Goal: Navigation & Orientation: Find specific page/section

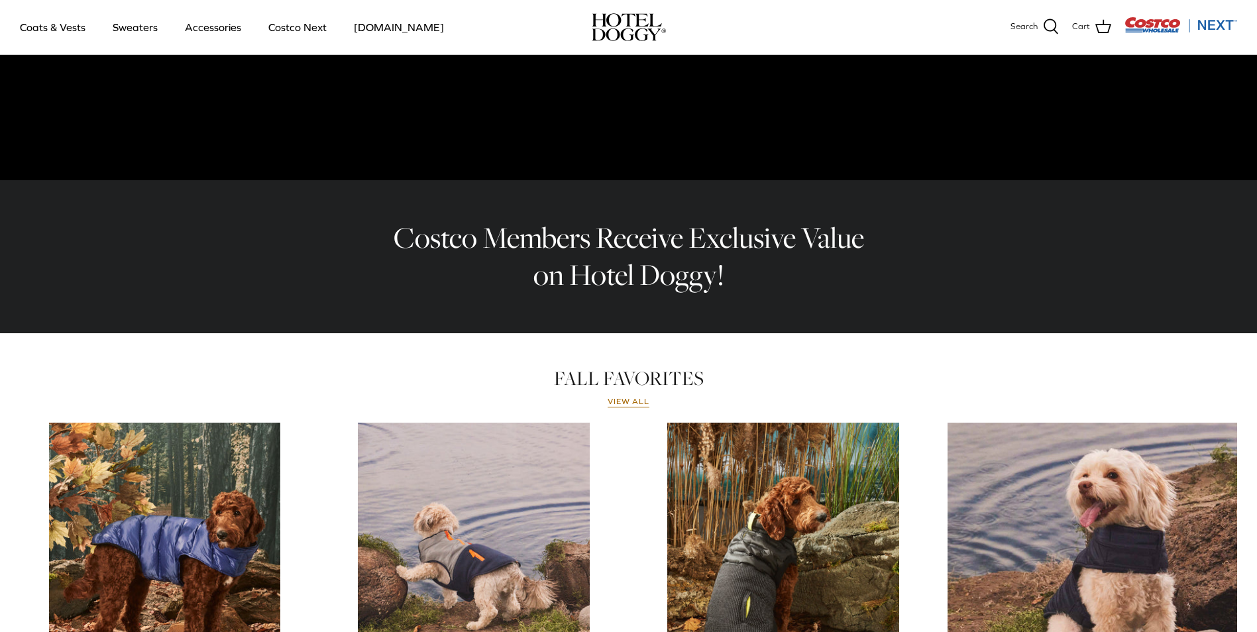
scroll to position [278, 0]
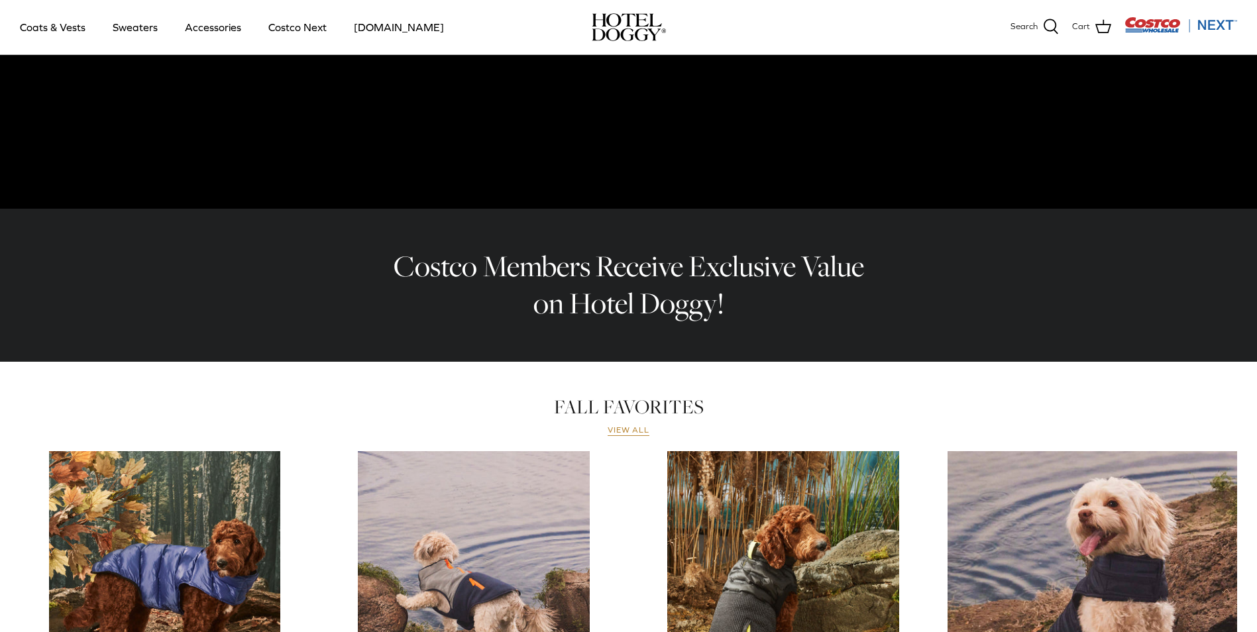
click at [608, 430] on link "View all" at bounding box center [629, 430] width 42 height 11
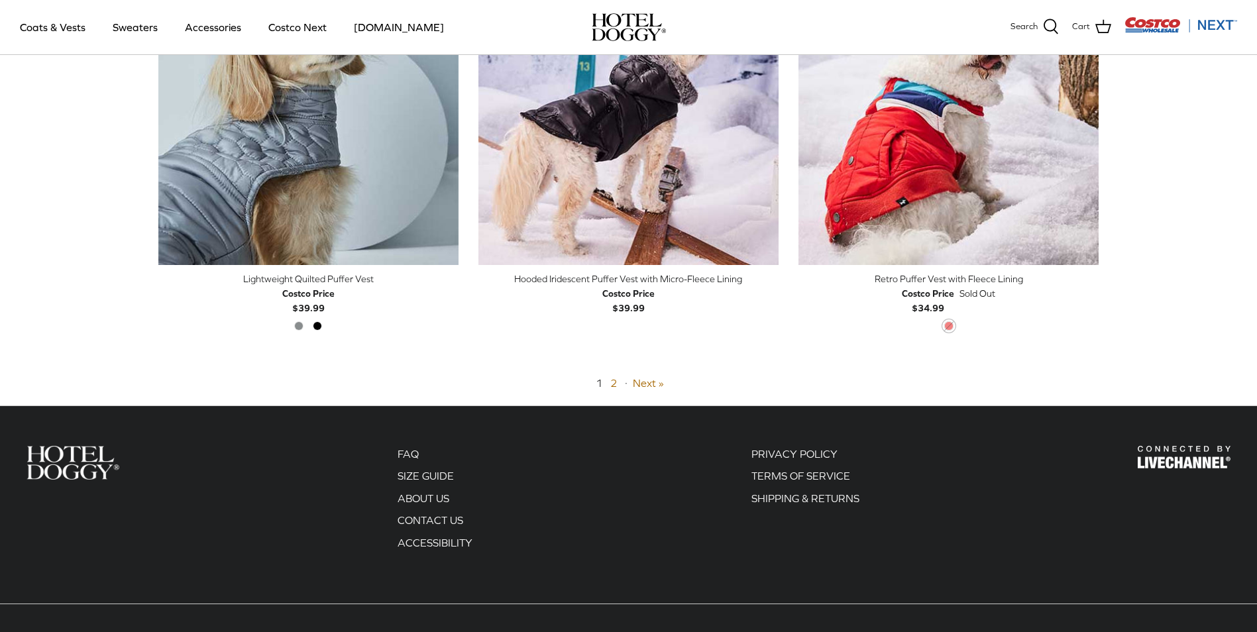
scroll to position [3323, 0]
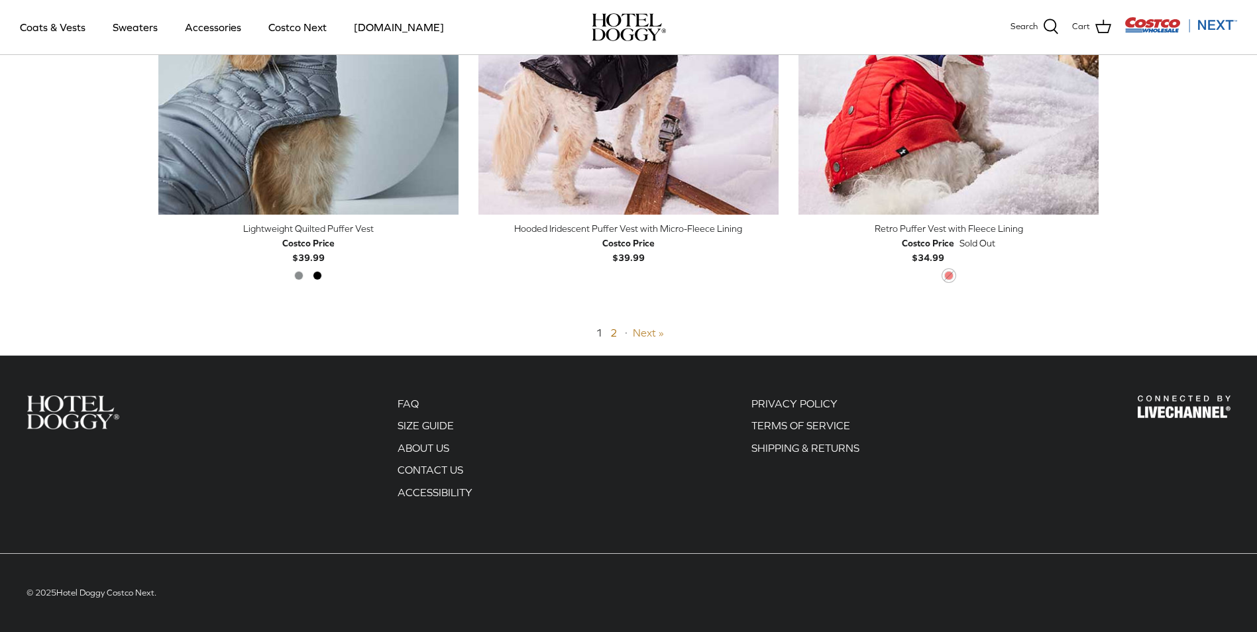
click at [642, 334] on link "Next »" at bounding box center [648, 333] width 31 height 12
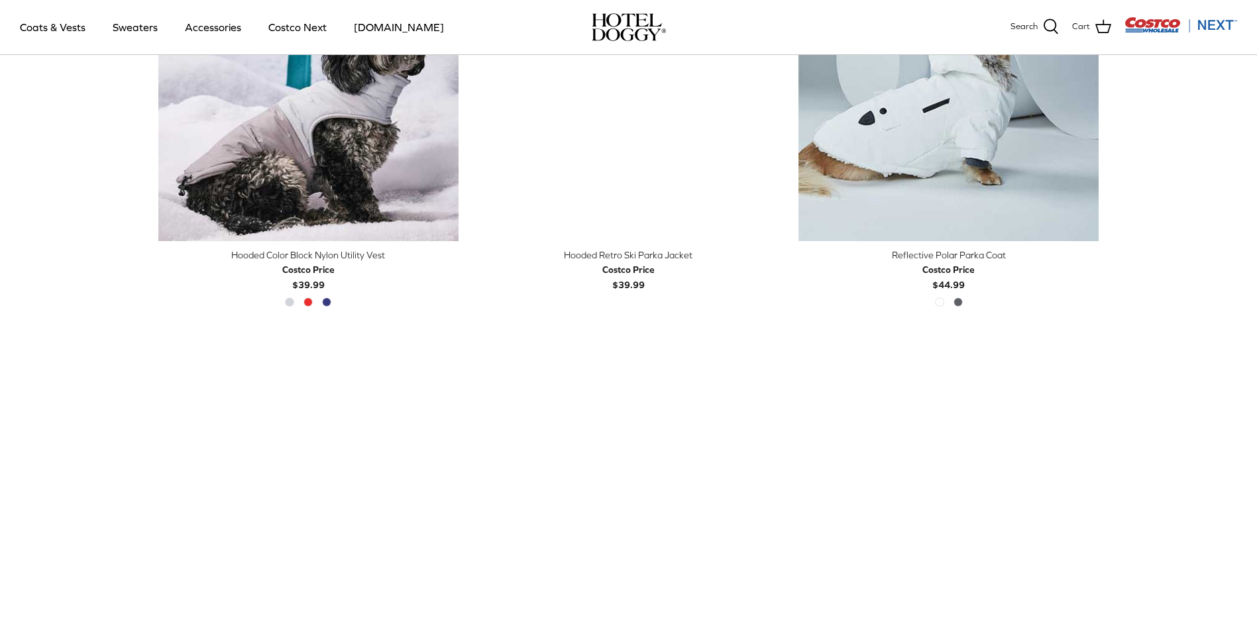
scroll to position [650, 0]
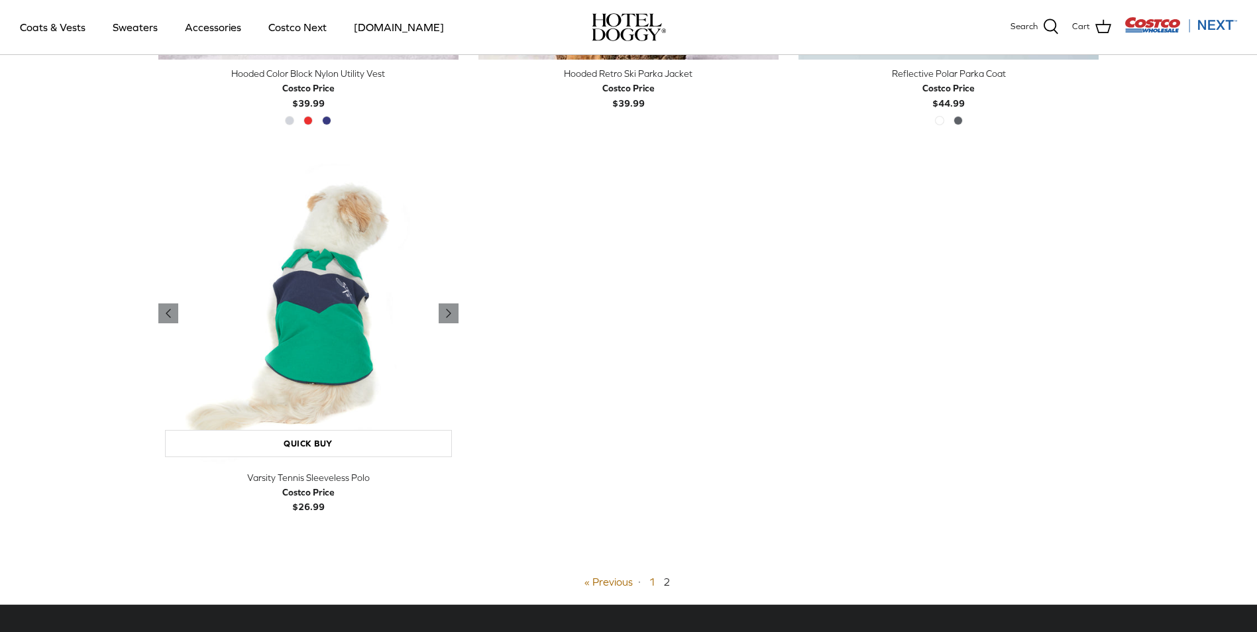
click at [291, 325] on img "Varsity Tennis Sleeveless Polo" at bounding box center [308, 313] width 300 height 300
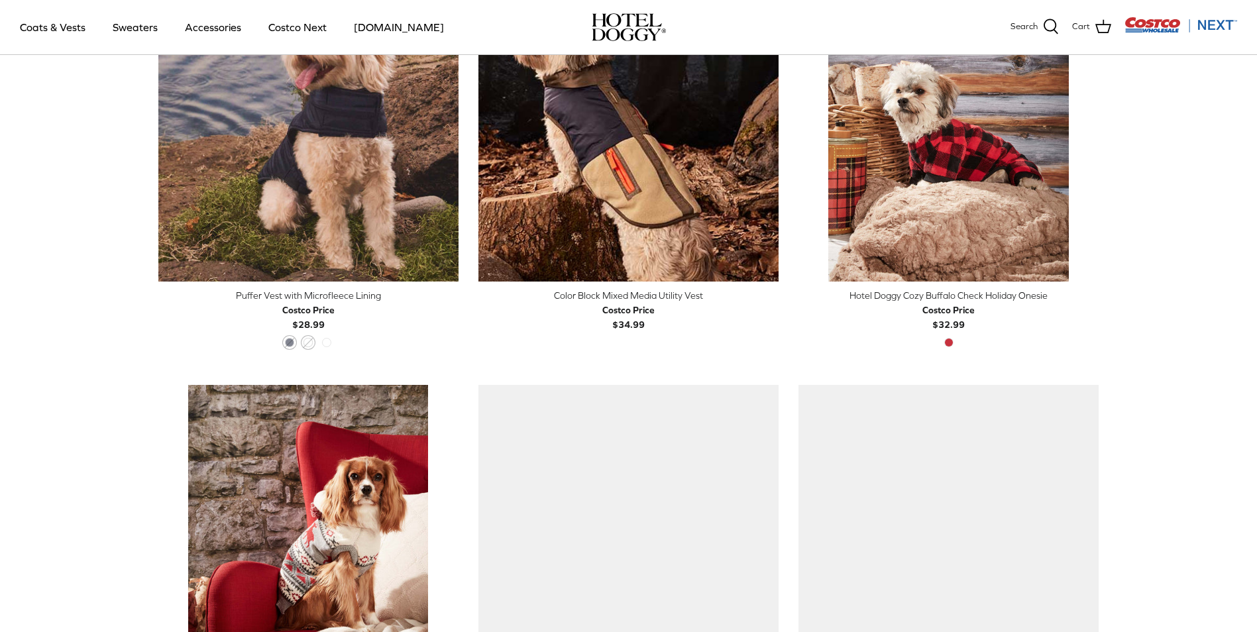
scroll to position [636, 0]
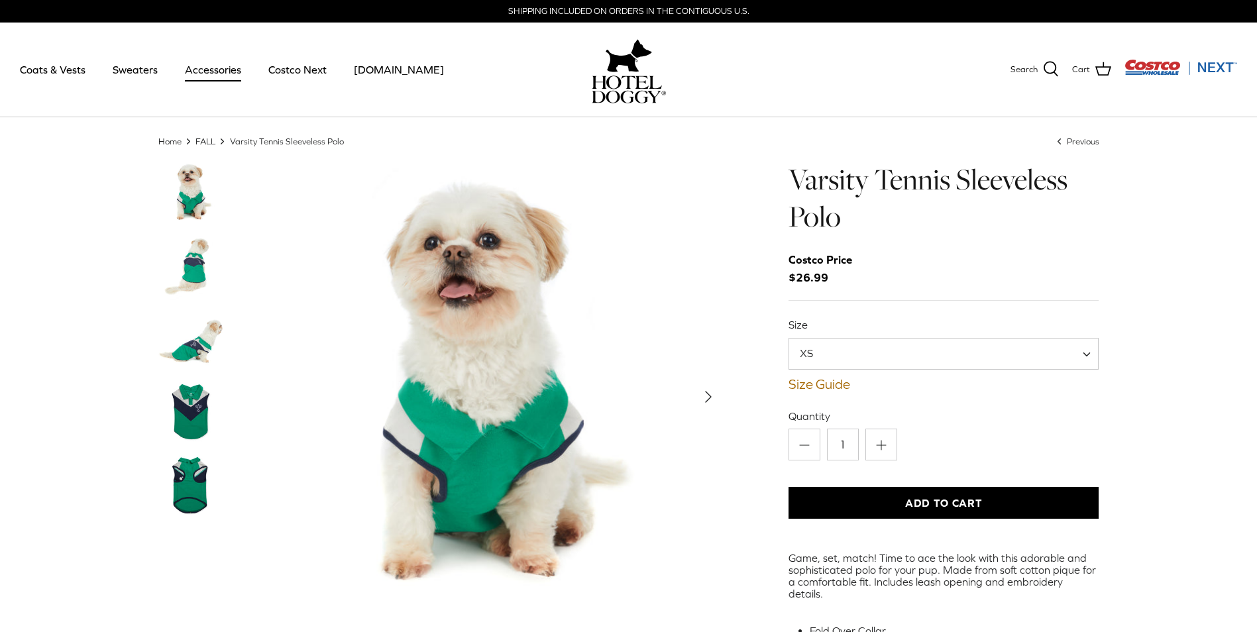
click at [211, 72] on link "Accessories" at bounding box center [213, 69] width 80 height 45
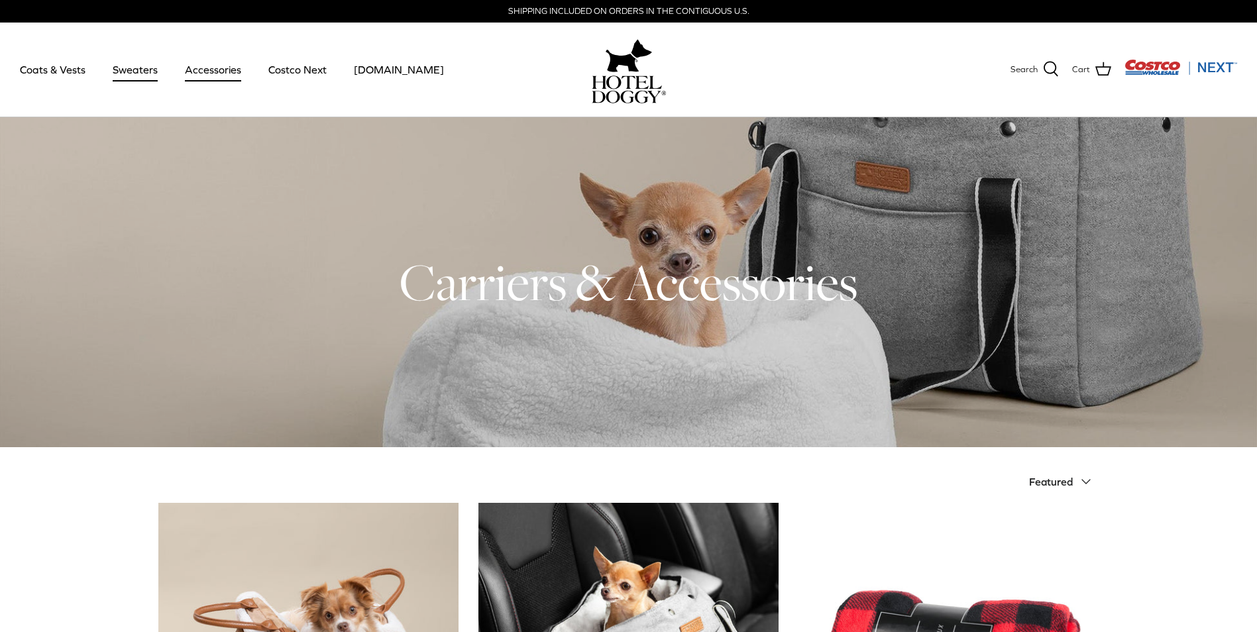
click at [139, 67] on link "Sweaters" at bounding box center [135, 69] width 69 height 45
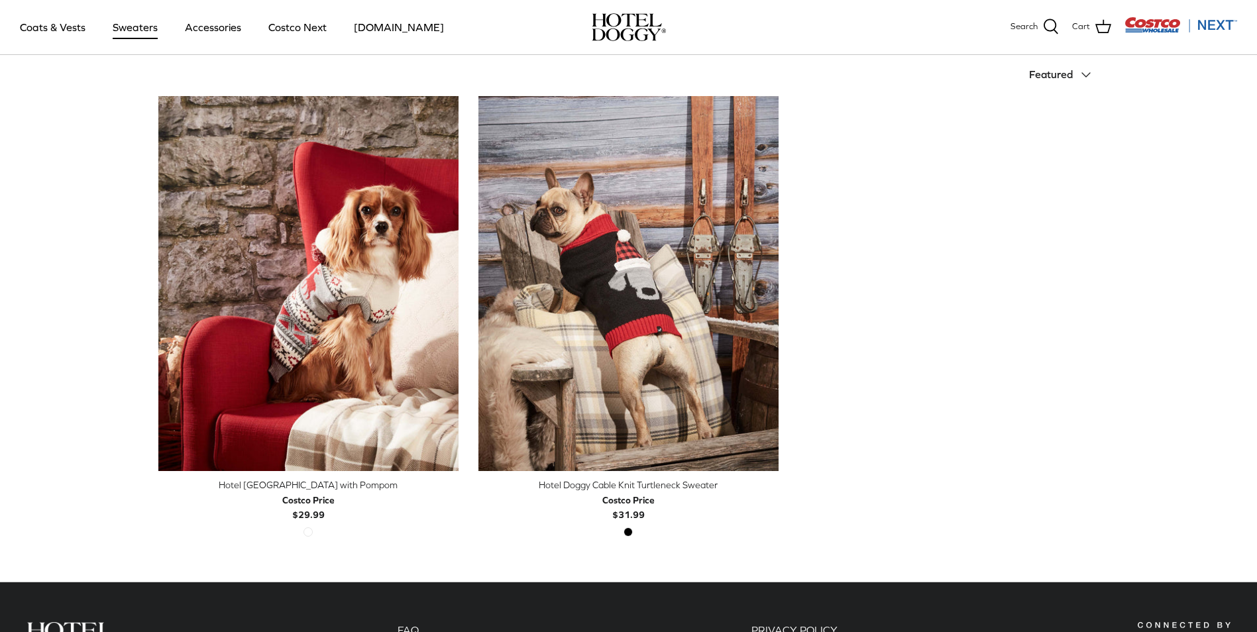
scroll to position [331, 0]
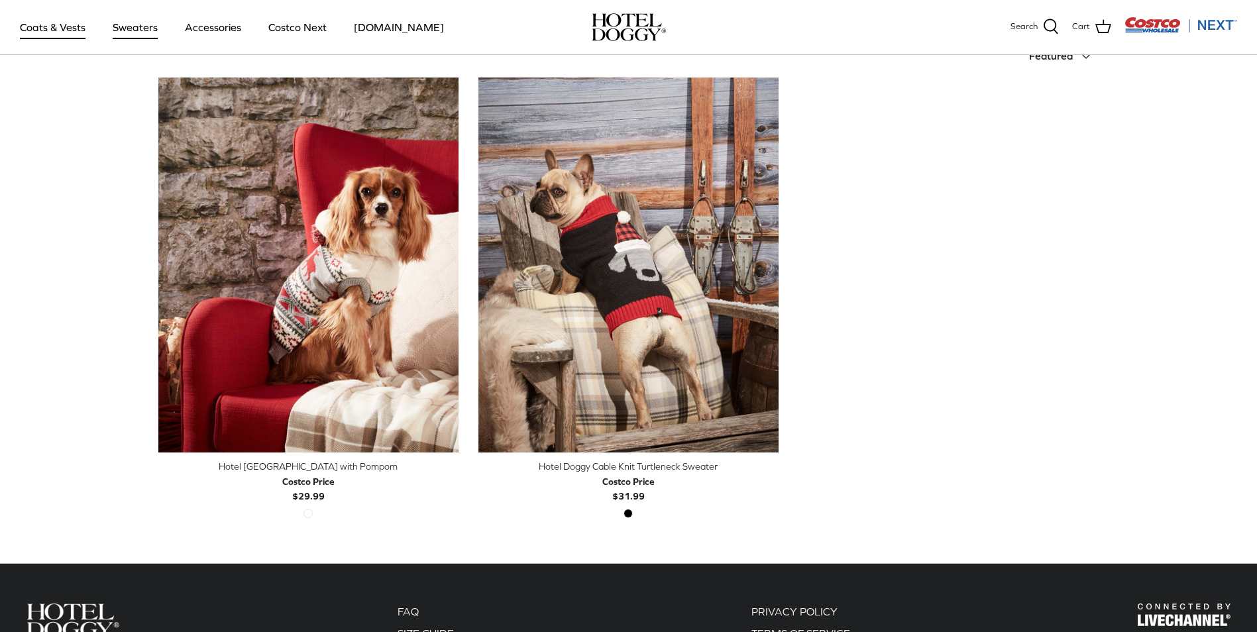
click at [48, 29] on link "Coats & Vests" at bounding box center [52, 27] width 89 height 45
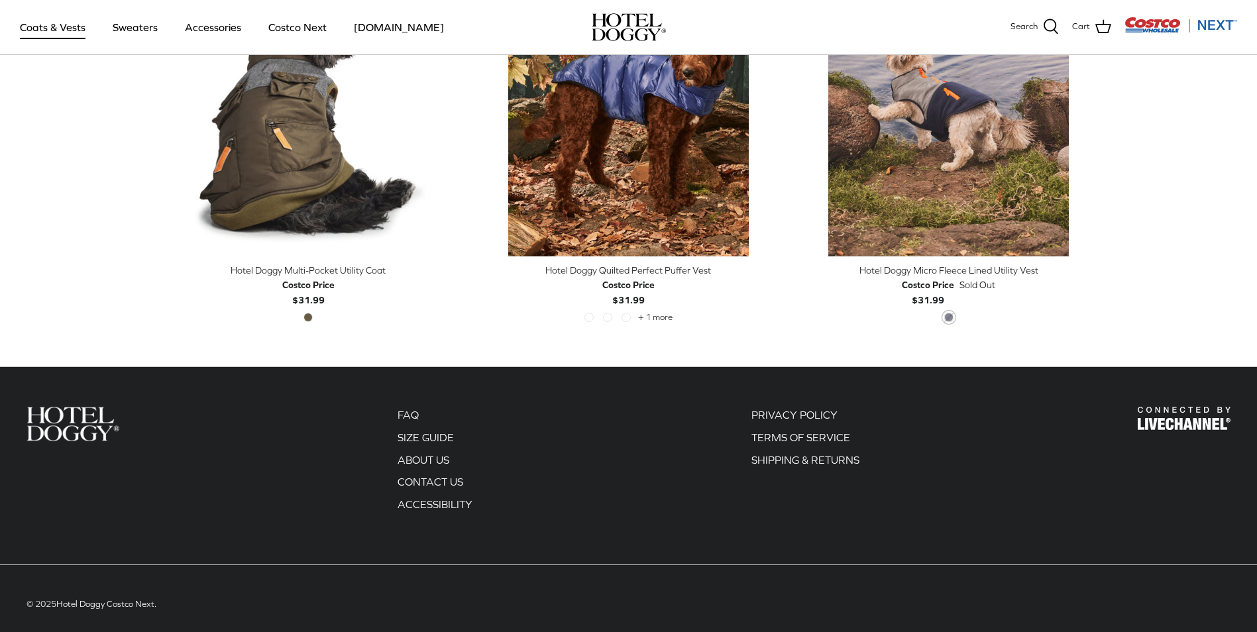
scroll to position [2889, 0]
